Goal: Information Seeking & Learning: Learn about a topic

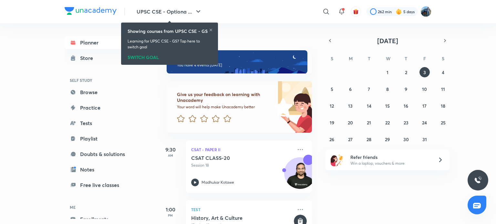
click at [107, 138] on link "Playlist" at bounding box center [102, 138] width 75 height 13
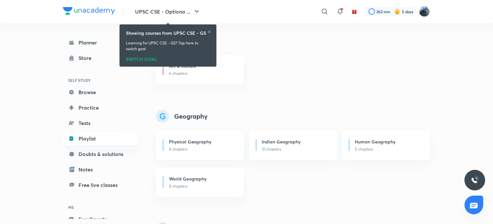
scroll to position [301, 0]
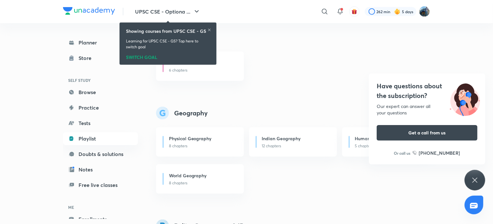
click at [474, 178] on icon at bounding box center [475, 181] width 8 height 8
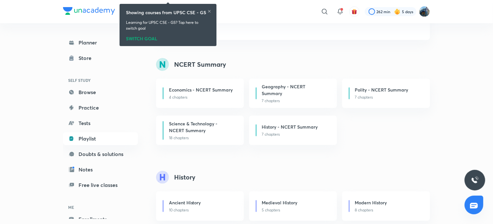
scroll to position [23, 0]
